Goal: Navigation & Orientation: Go to known website

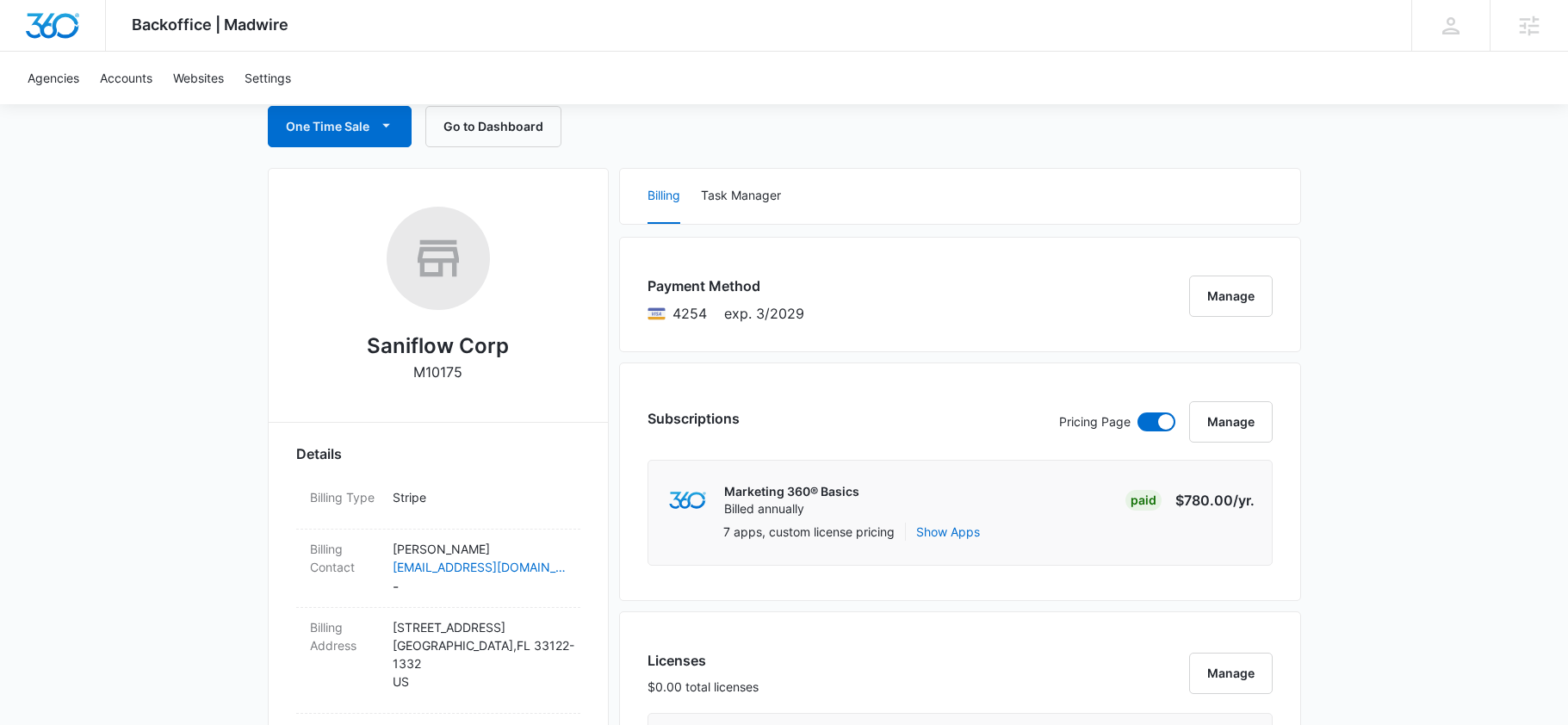
scroll to position [110, 0]
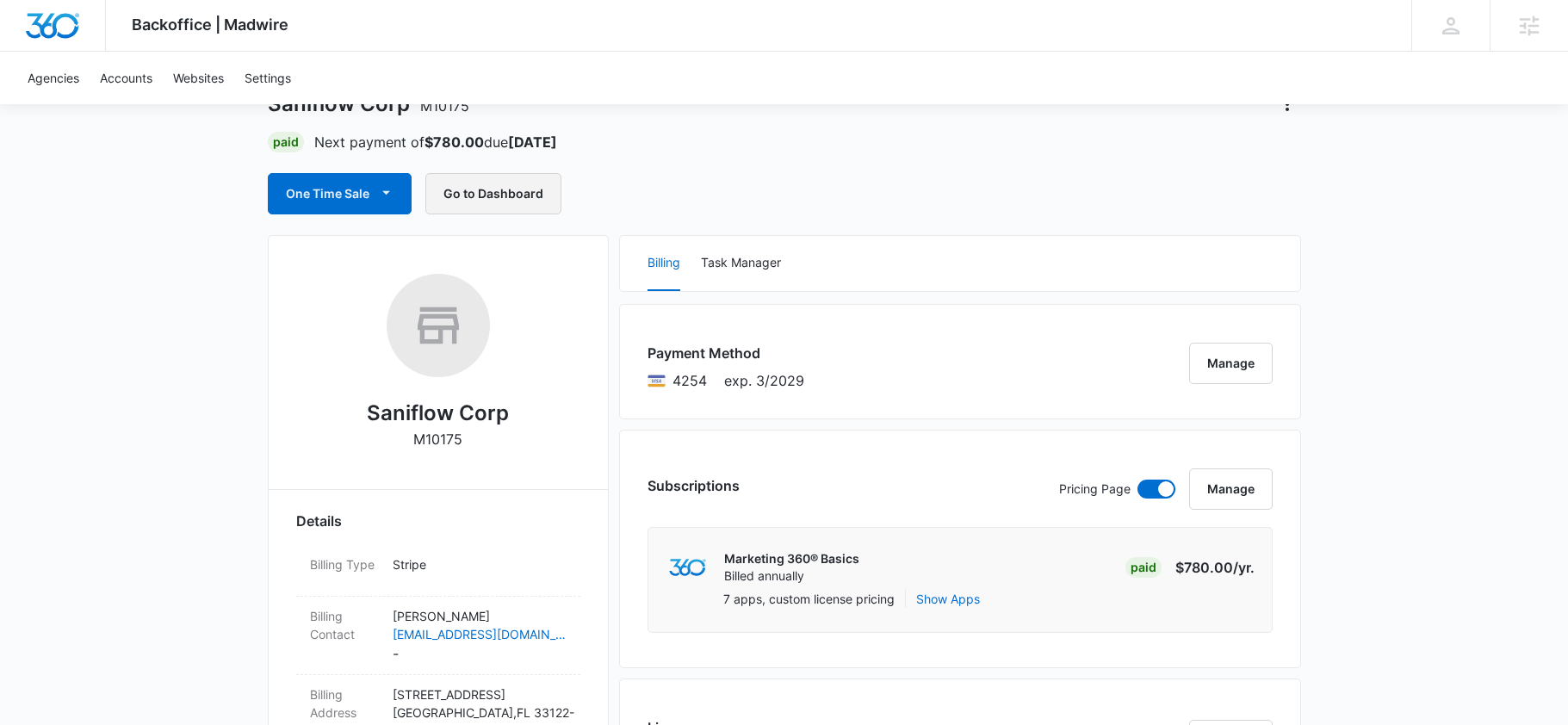
click at [524, 177] on button "Go to Dashboard" at bounding box center [492, 193] width 136 height 41
